Goal: Complete application form: Complete application form

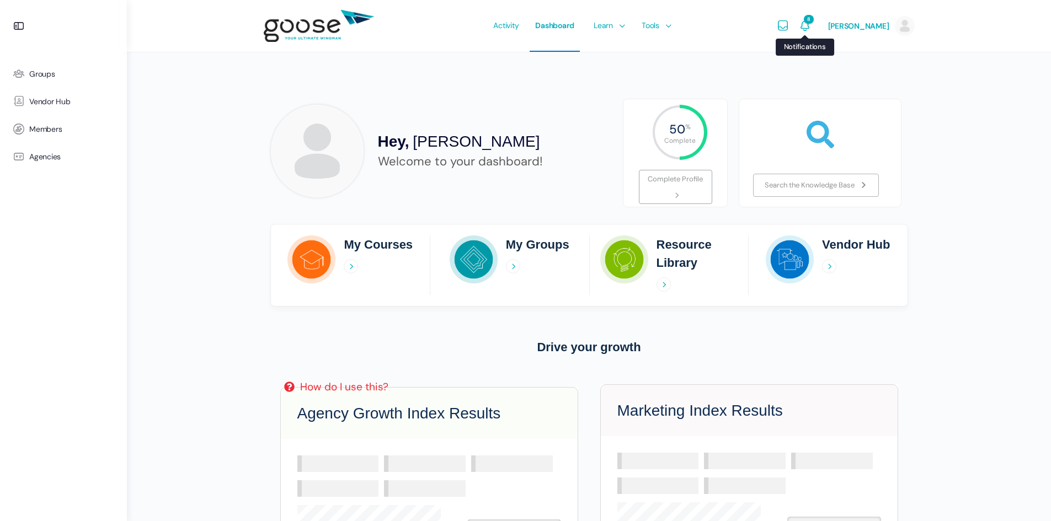
click at [798, 24] on icon "Notifications" at bounding box center [804, 25] width 13 height 13
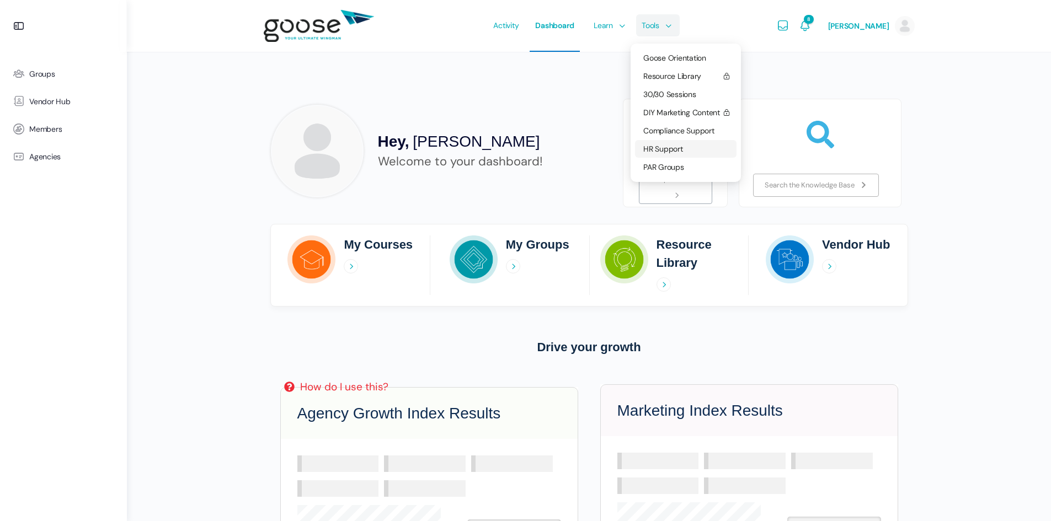
click at [662, 143] on link "HR Support" at bounding box center [686, 149] width 102 height 18
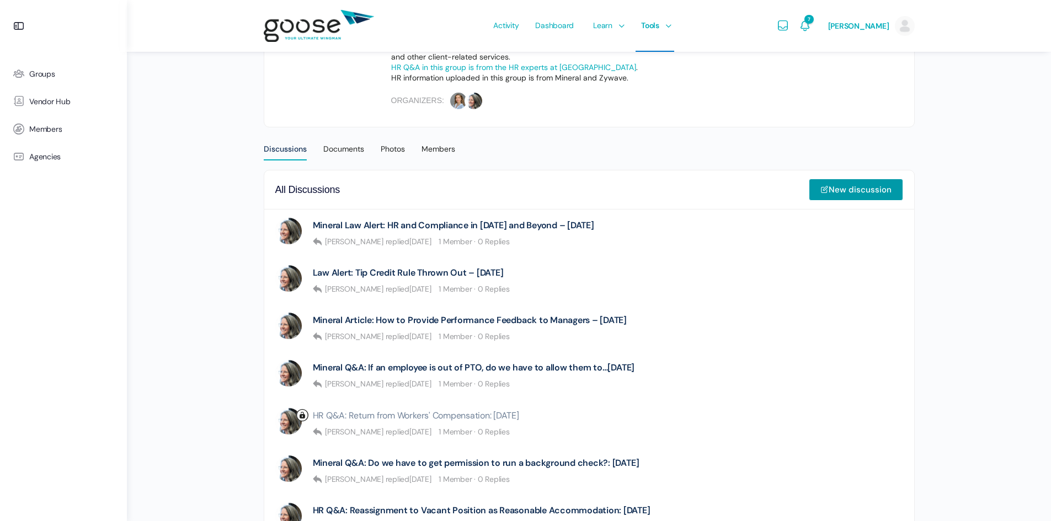
scroll to position [331, 0]
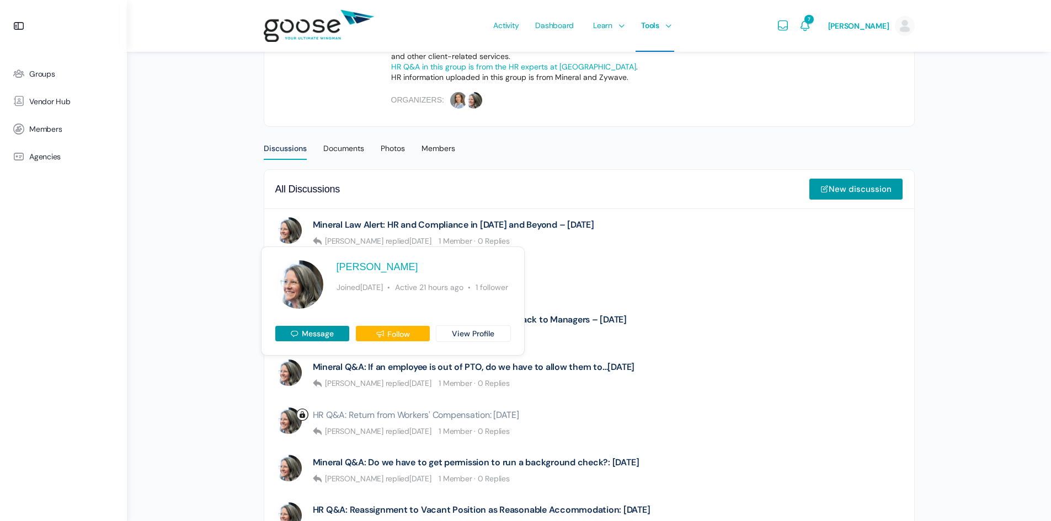
drag, startPoint x: 316, startPoint y: 331, endPoint x: 206, endPoint y: 196, distance: 173.4
click at [206, 196] on div "HR | Updates & Education Public Member Resources Member Upgrade to the Service …" at bounding box center [589, 336] width 924 height 1334
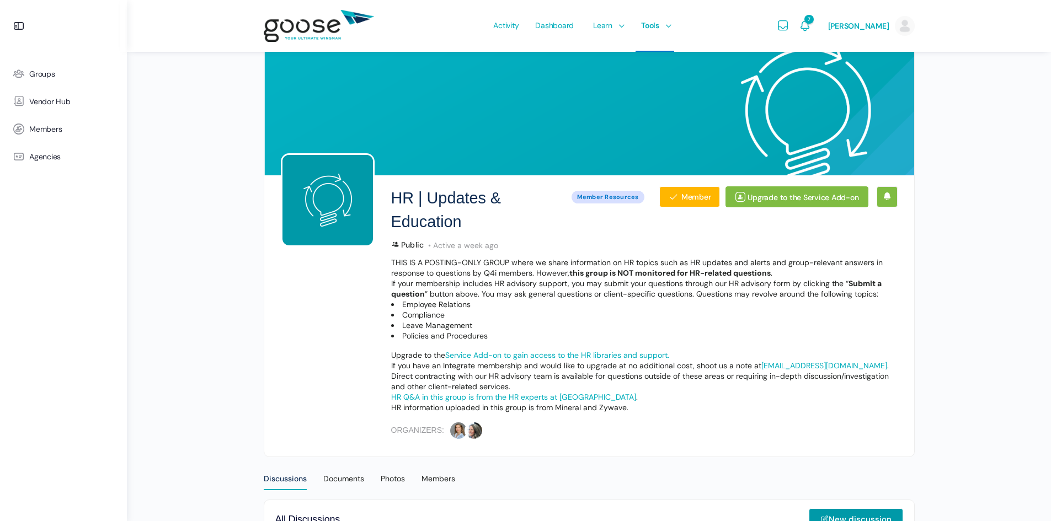
scroll to position [0, 0]
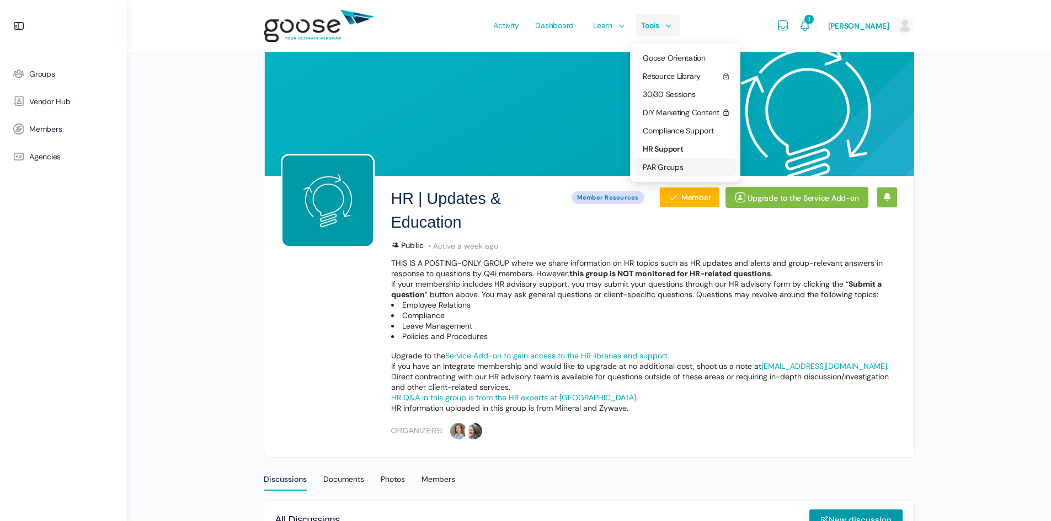
click at [657, 166] on span "PAR Groups" at bounding box center [663, 167] width 41 height 10
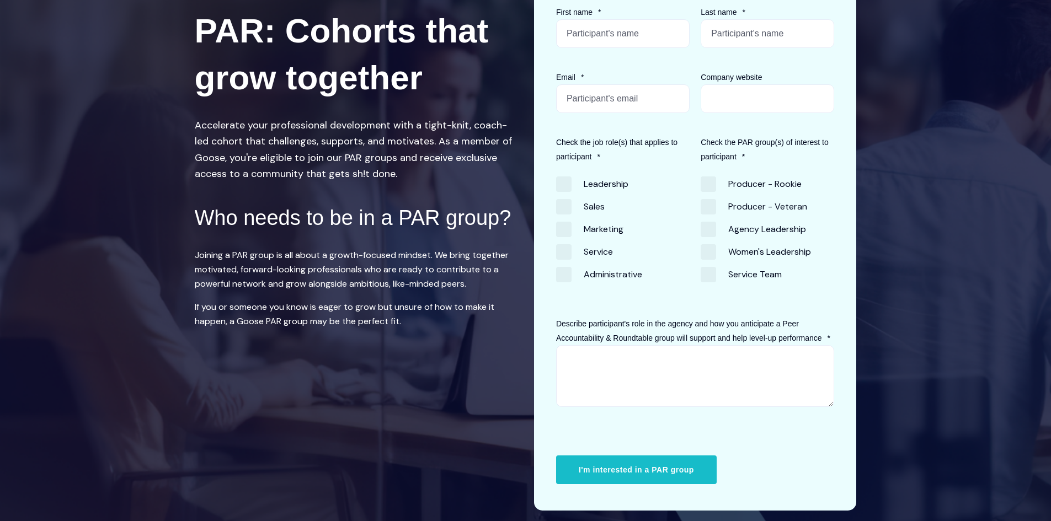
scroll to position [221, 0]
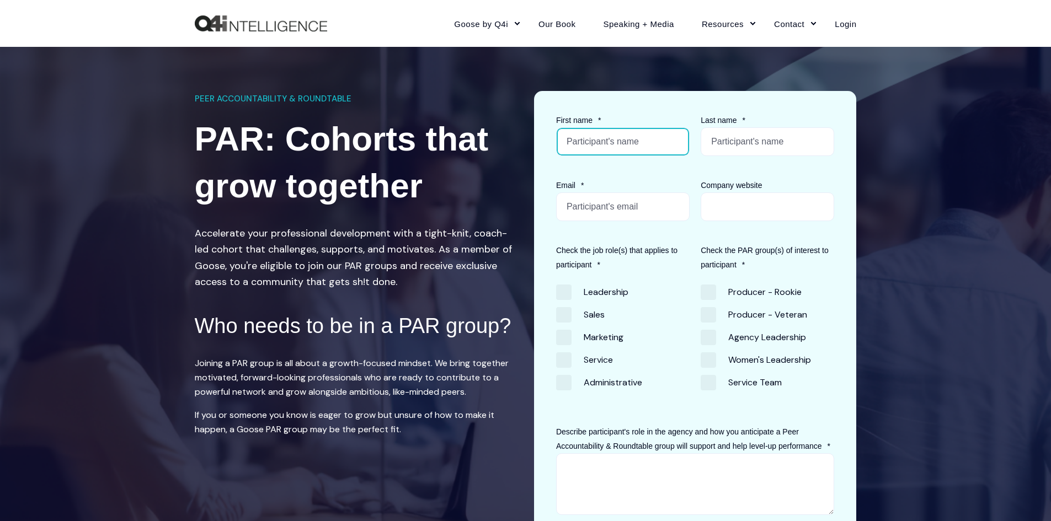
click at [612, 130] on input "First name *" at bounding box center [623, 141] width 134 height 29
type input "[PERSON_NAME]"
drag, startPoint x: 744, startPoint y: 140, endPoint x: 743, endPoint y: 152, distance: 12.7
click at [744, 140] on input "Last name *" at bounding box center [768, 141] width 134 height 29
type input "[PERSON_NAME]"
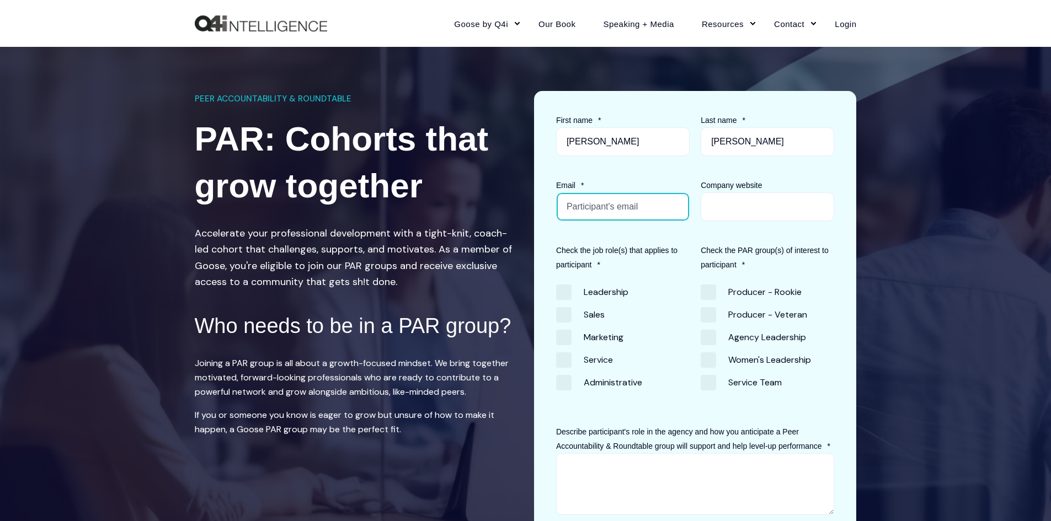
click at [637, 207] on input "Email *" at bounding box center [623, 207] width 134 height 29
type input "[EMAIL_ADDRESS][DOMAIN_NAME]"
drag, startPoint x: 758, startPoint y: 190, endPoint x: 759, endPoint y: 198, distance: 7.7
click at [759, 190] on div "Company website" at bounding box center [773, 199] width 145 height 43
click at [564, 317] on span "Sales" at bounding box center [580, 314] width 49 height 15
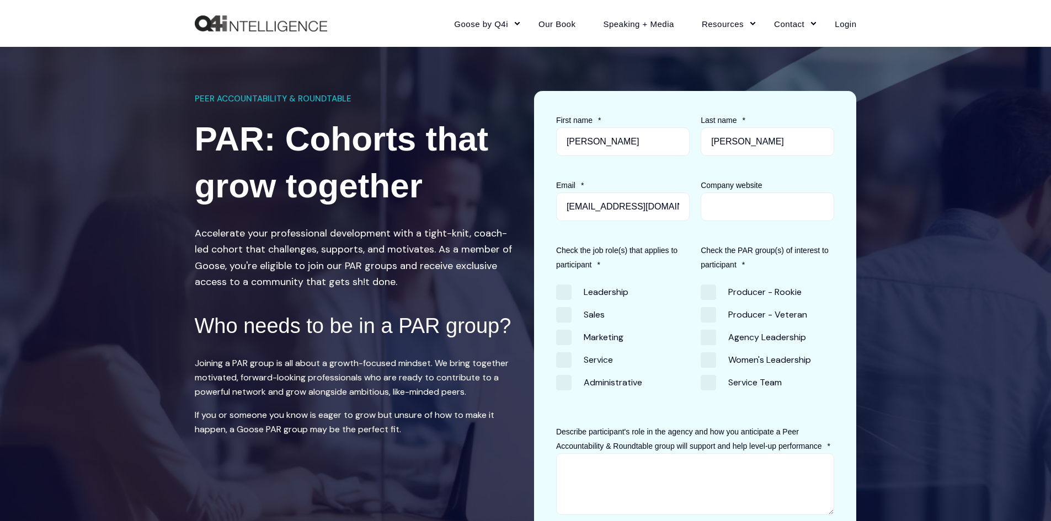
checkbox input "true"
click at [711, 286] on span "Producer - Rookie" at bounding box center [751, 292] width 101 height 15
checkbox input "true"
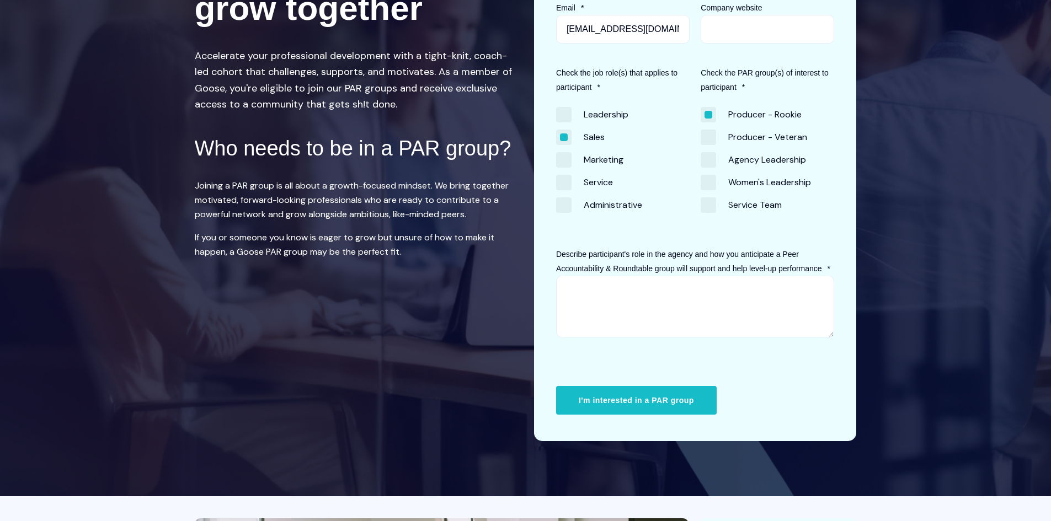
scroll to position [221, 0]
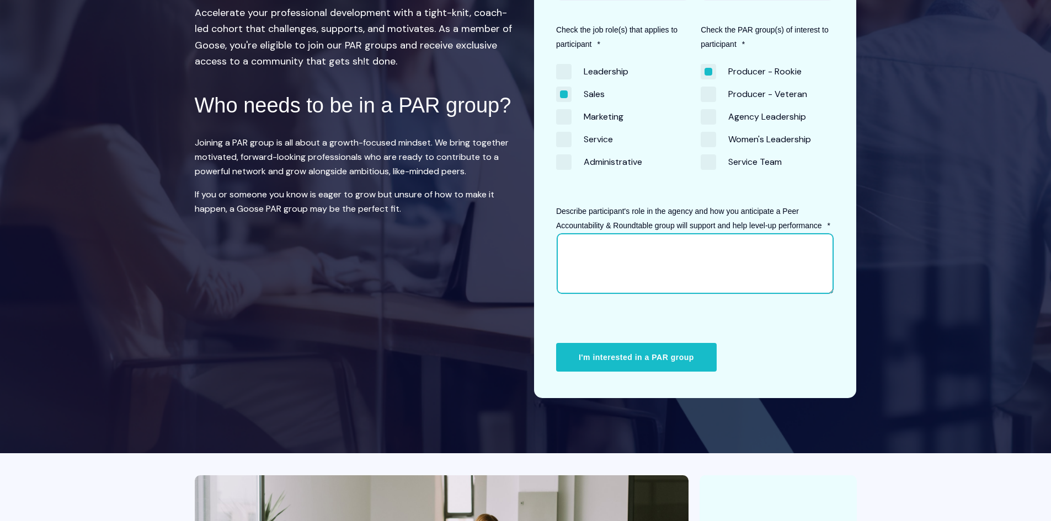
click at [697, 263] on textarea "Describe participant's role in the agency and how you anticipate a Peer Account…" at bounding box center [695, 264] width 279 height 62
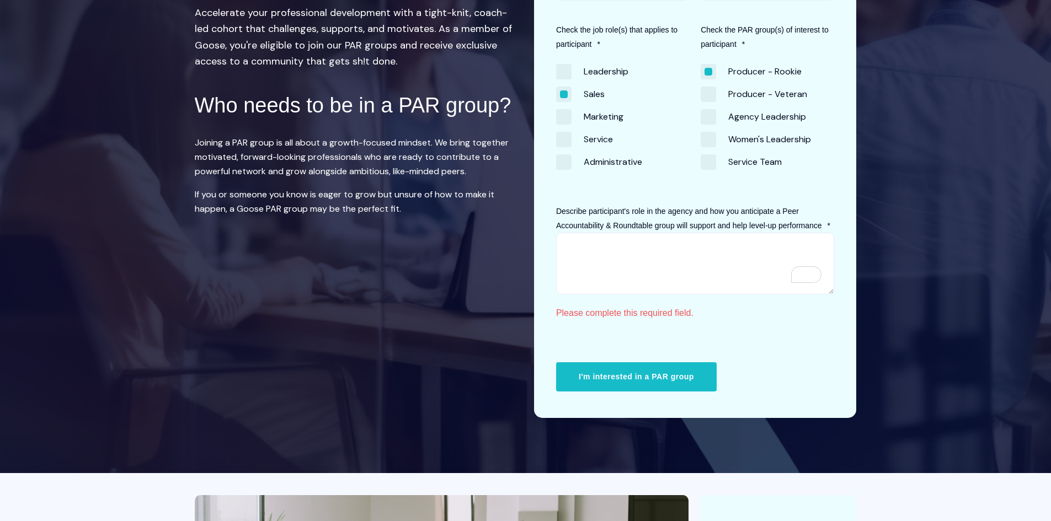
drag, startPoint x: 638, startPoint y: 225, endPoint x: 669, endPoint y: 234, distance: 32.3
click at [638, 225] on span "Describe participant's role in the agency and how you anticipate a Peer Account…" at bounding box center [689, 218] width 266 height 23
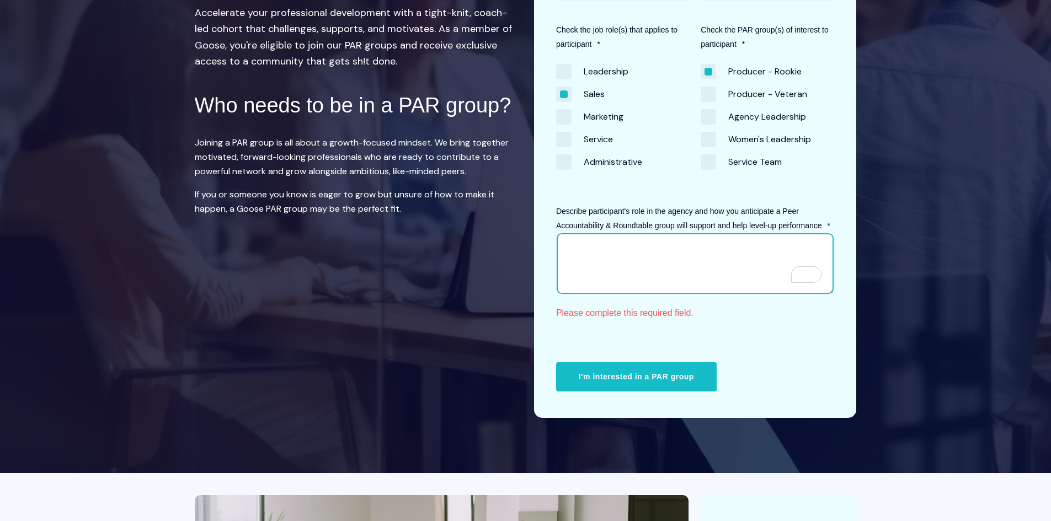
click at [638, 233] on textarea "Describe participant's role in the agency and how you anticipate a Peer Account…" at bounding box center [695, 264] width 279 height 62
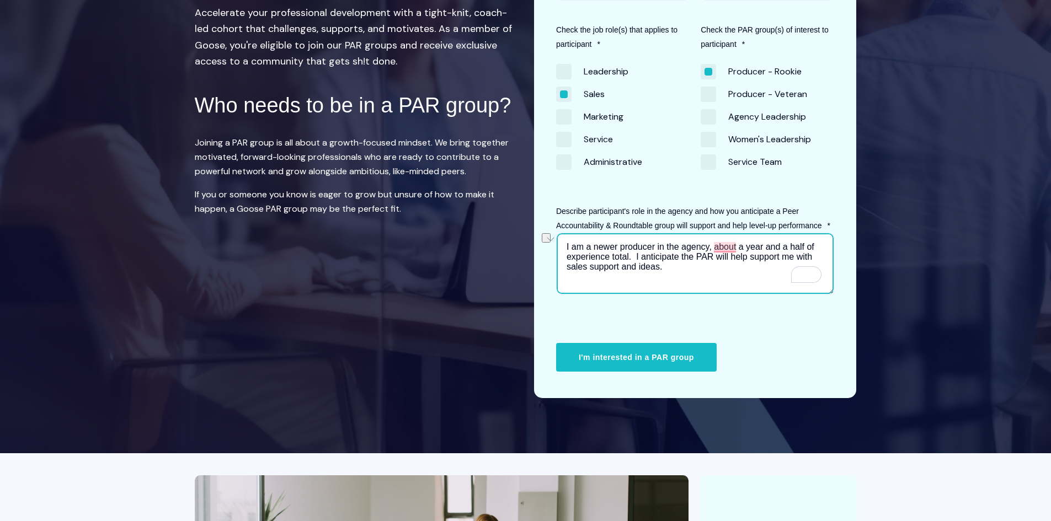
drag, startPoint x: 589, startPoint y: 268, endPoint x: 664, endPoint y: 267, distance: 75.0
click at [664, 267] on textarea "I am a newer producer in the agency, about a year and a half of experience tota…" at bounding box center [695, 264] width 279 height 62
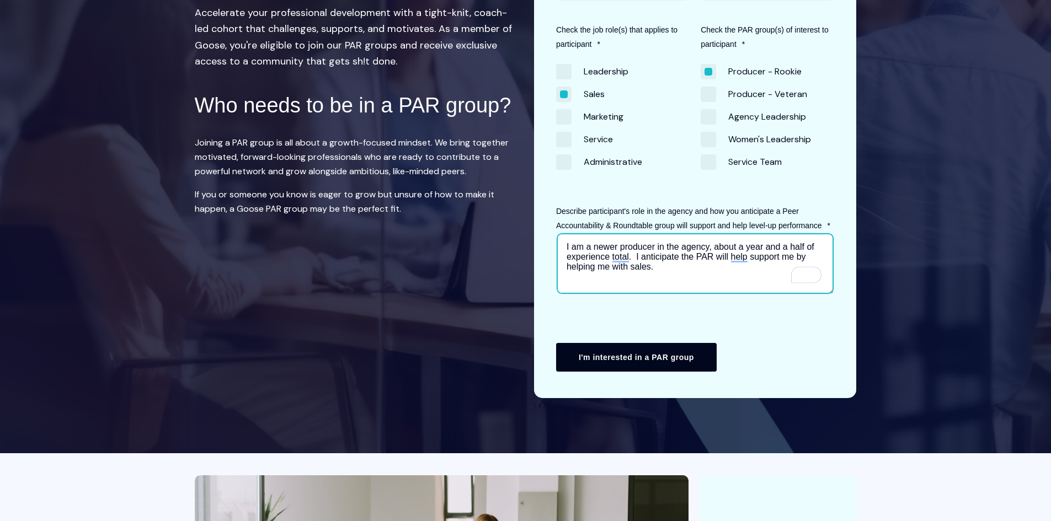
type textarea "I am a newer producer in the agency, about a year and a half of experience tota…"
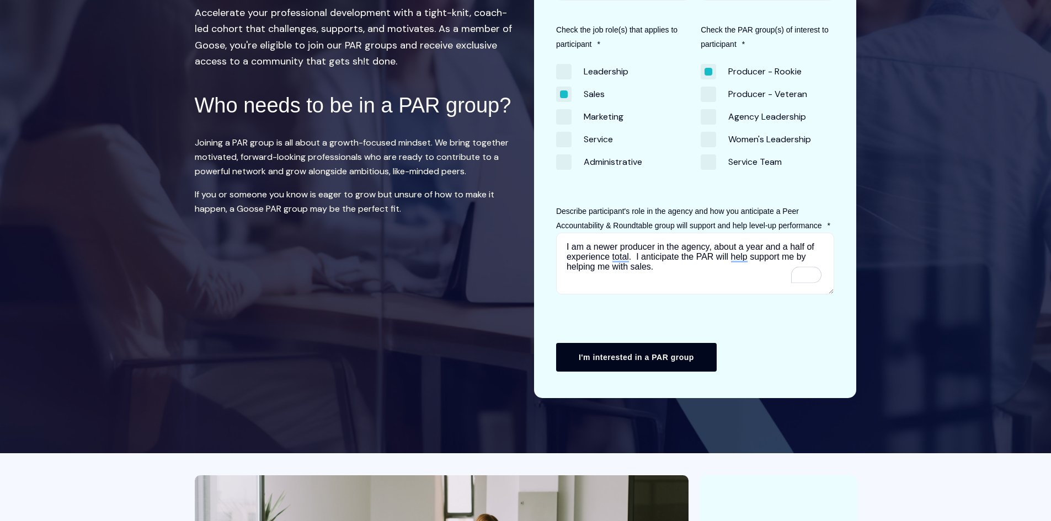
click at [610, 372] on input "I'm interested in a PAR group" at bounding box center [636, 357] width 161 height 29
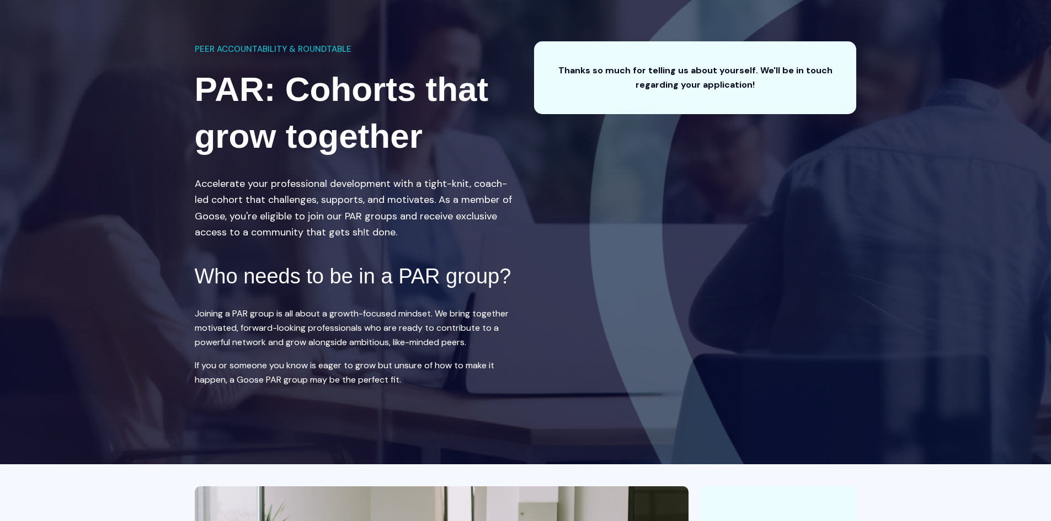
scroll to position [0, 0]
